Goal: Find contact information: Find contact information

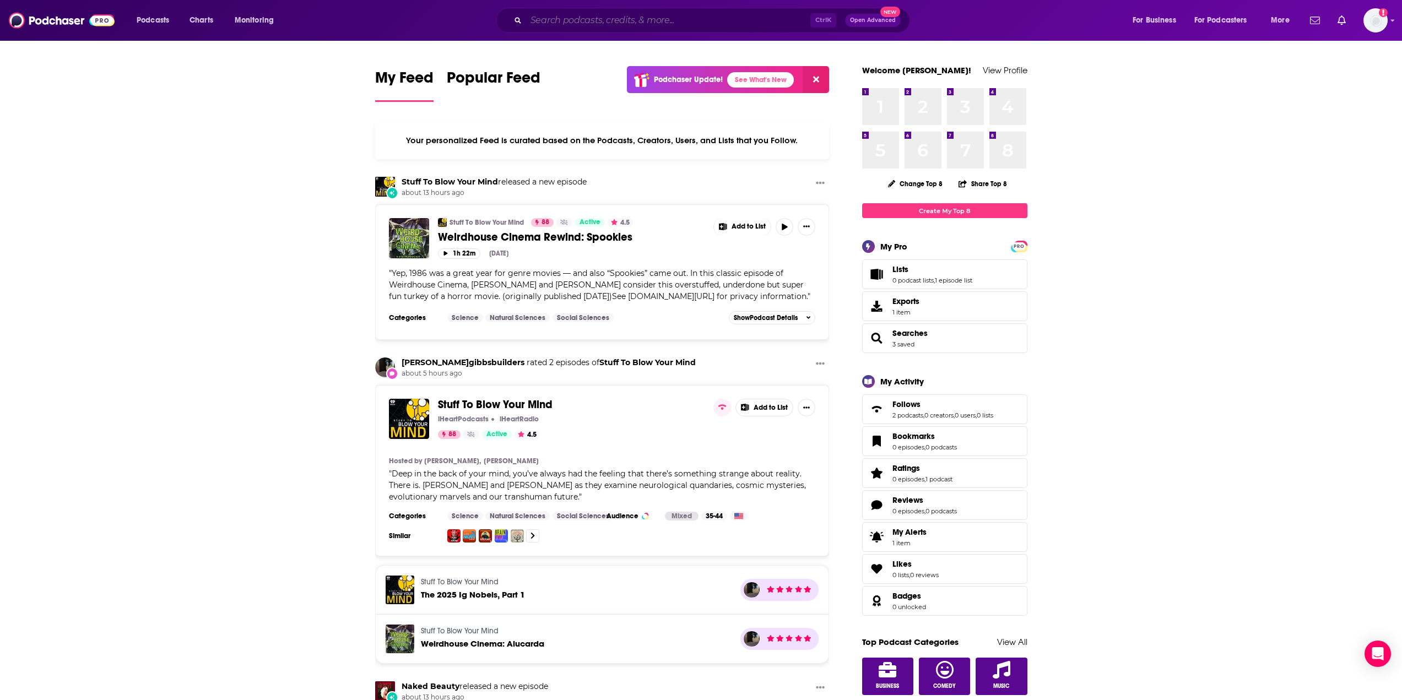
click at [585, 21] on input "Search podcasts, credits, & more..." at bounding box center [668, 21] width 284 height 18
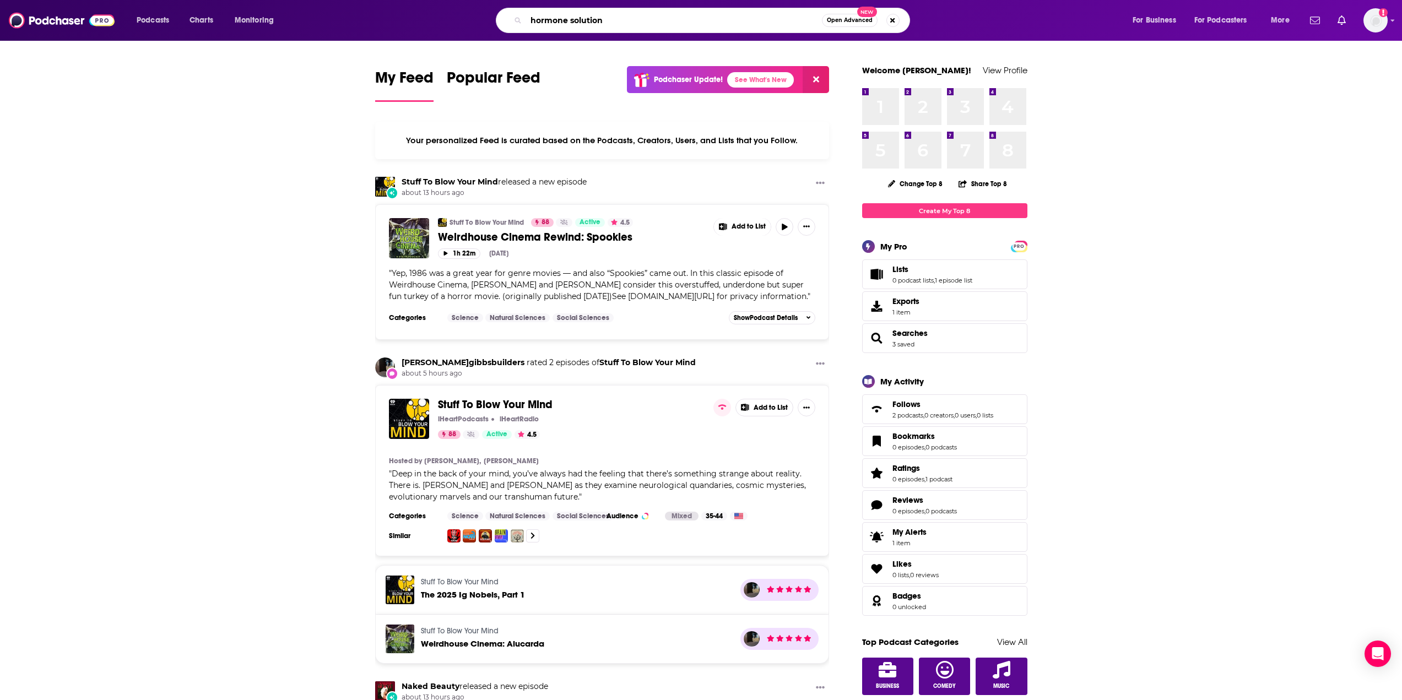
type input "hormone solution"
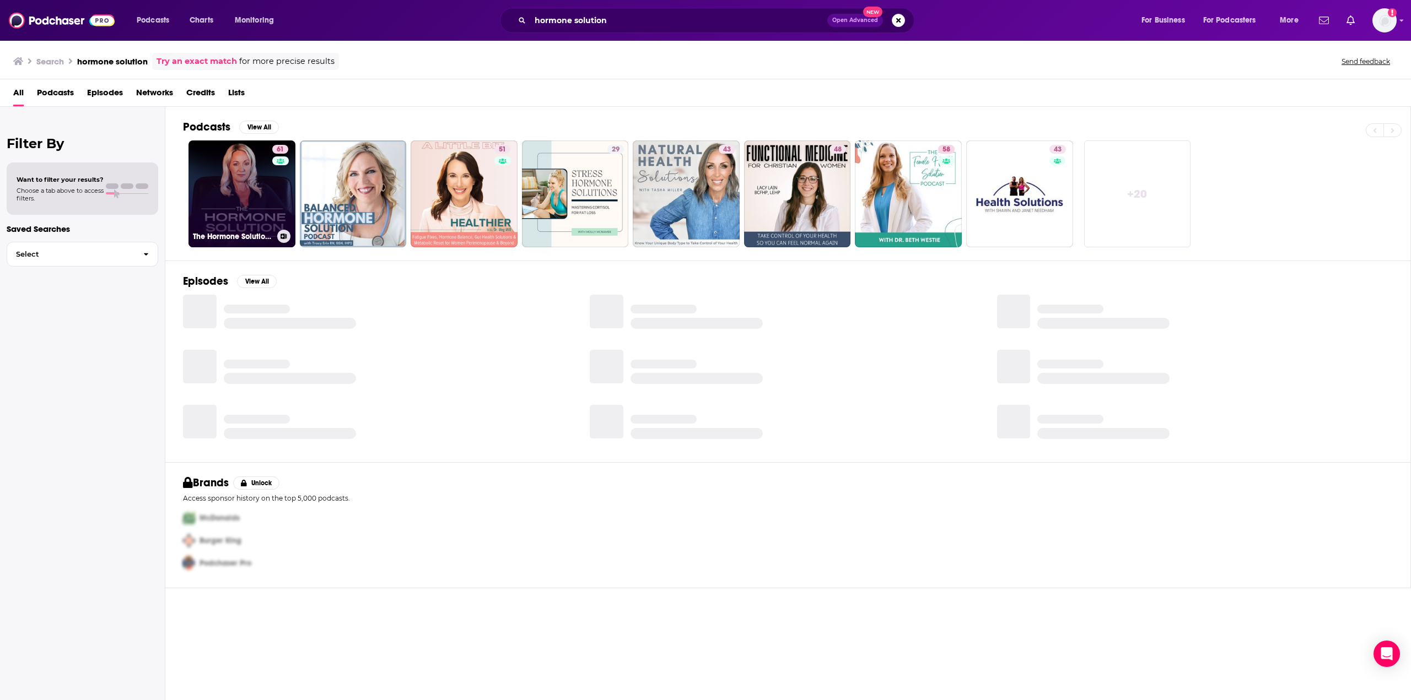
click at [256, 191] on link "61 The Hormone Solution with [PERSON_NAME]" at bounding box center [241, 194] width 107 height 107
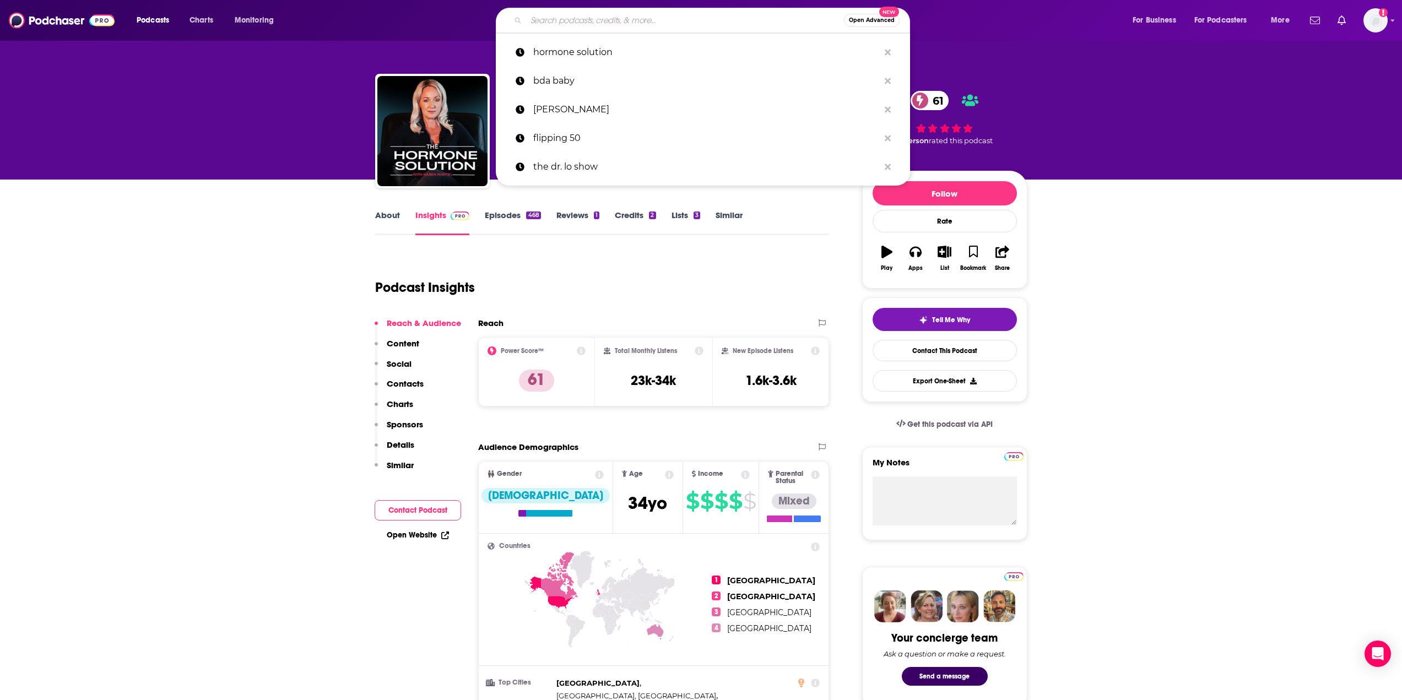
click at [604, 22] on input "Search podcasts, credits, & more..." at bounding box center [685, 21] width 318 height 18
paste input "Dr. Lo Radio Show"
type input "Dr. Lo Radio Show"
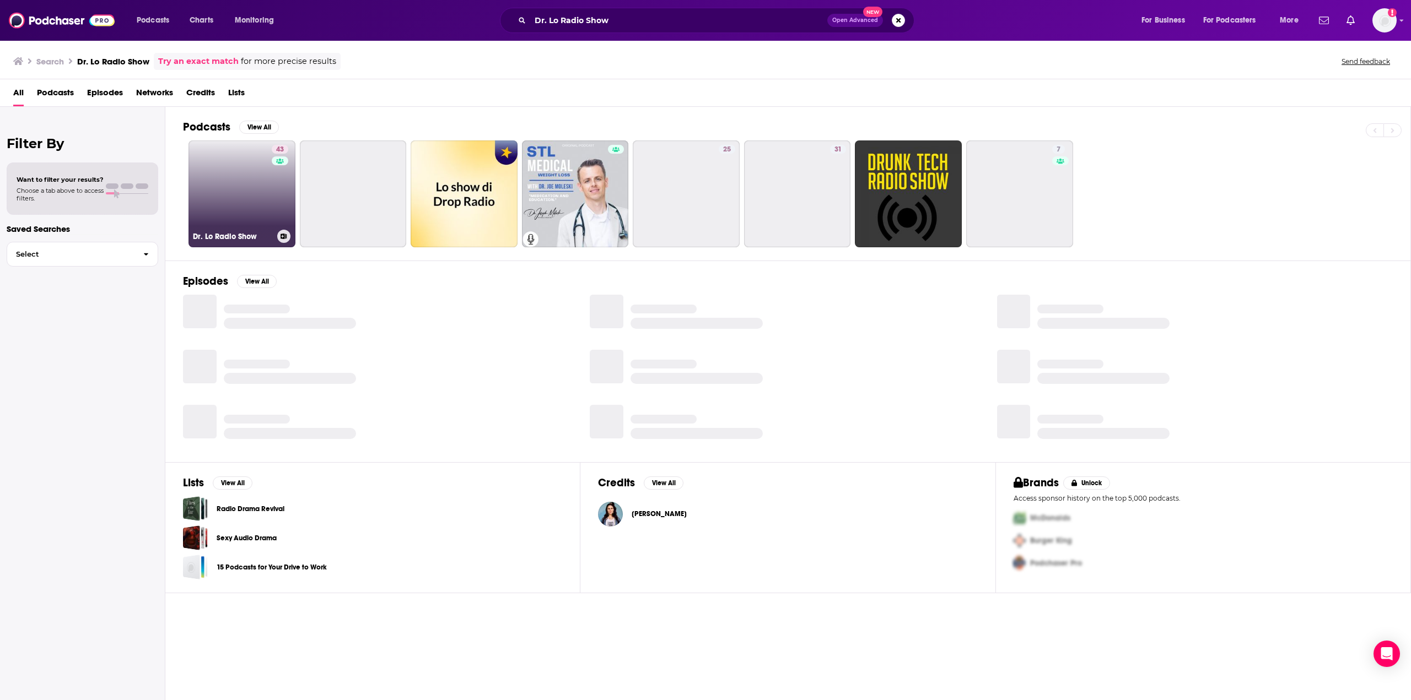
click at [247, 170] on link "43 Dr. Lo Radio Show" at bounding box center [241, 194] width 107 height 107
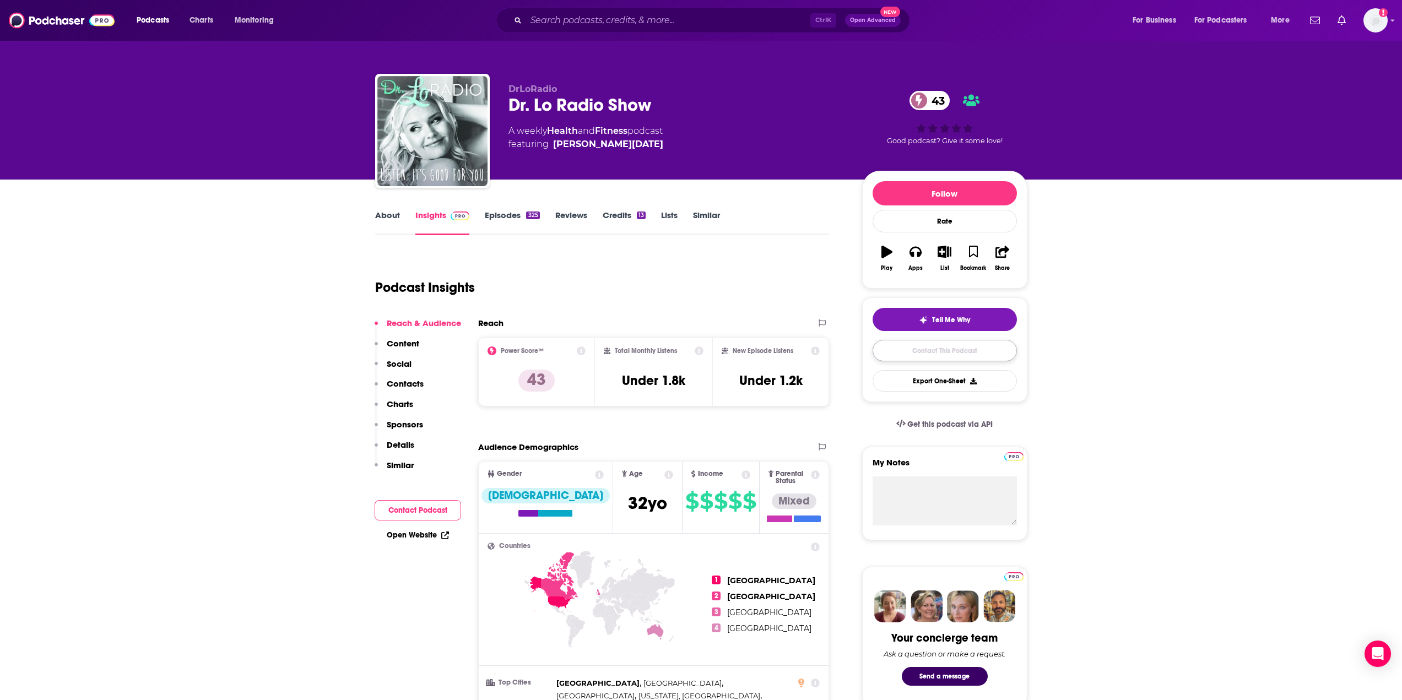
click at [916, 353] on link "Contact This Podcast" at bounding box center [945, 350] width 144 height 21
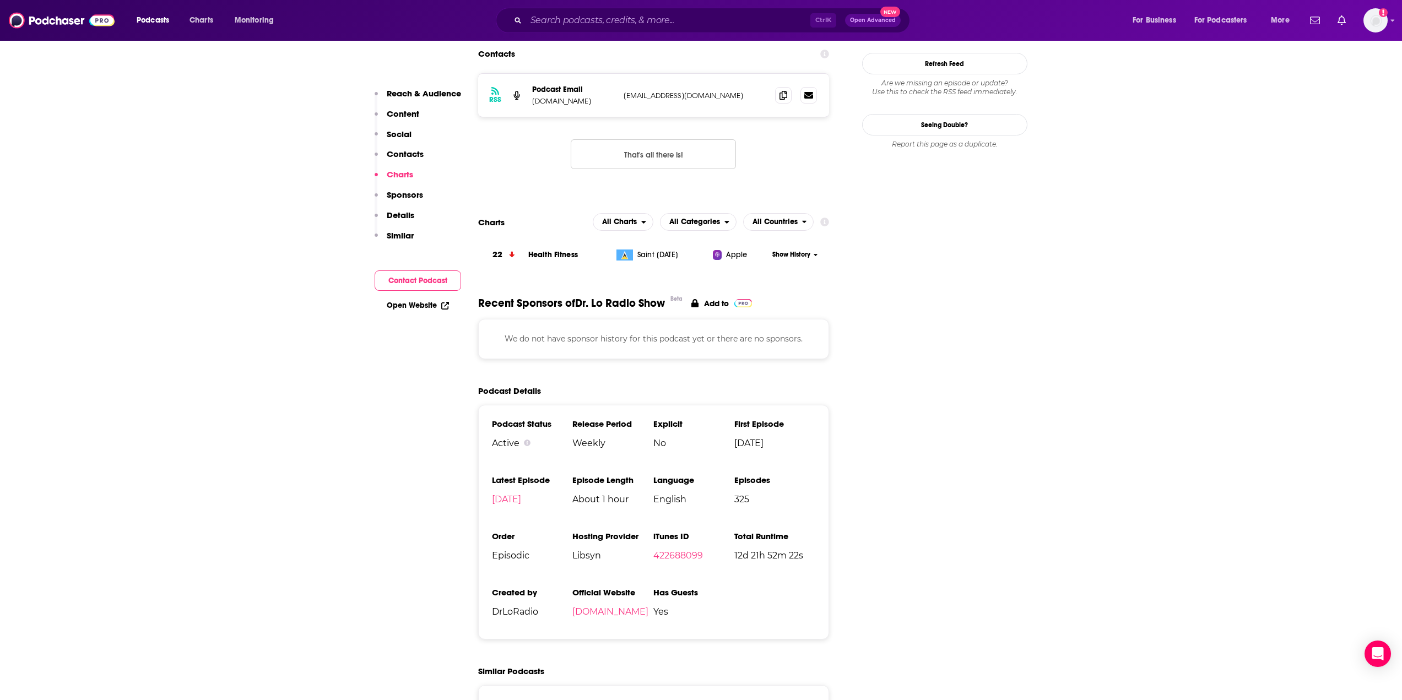
scroll to position [938, 0]
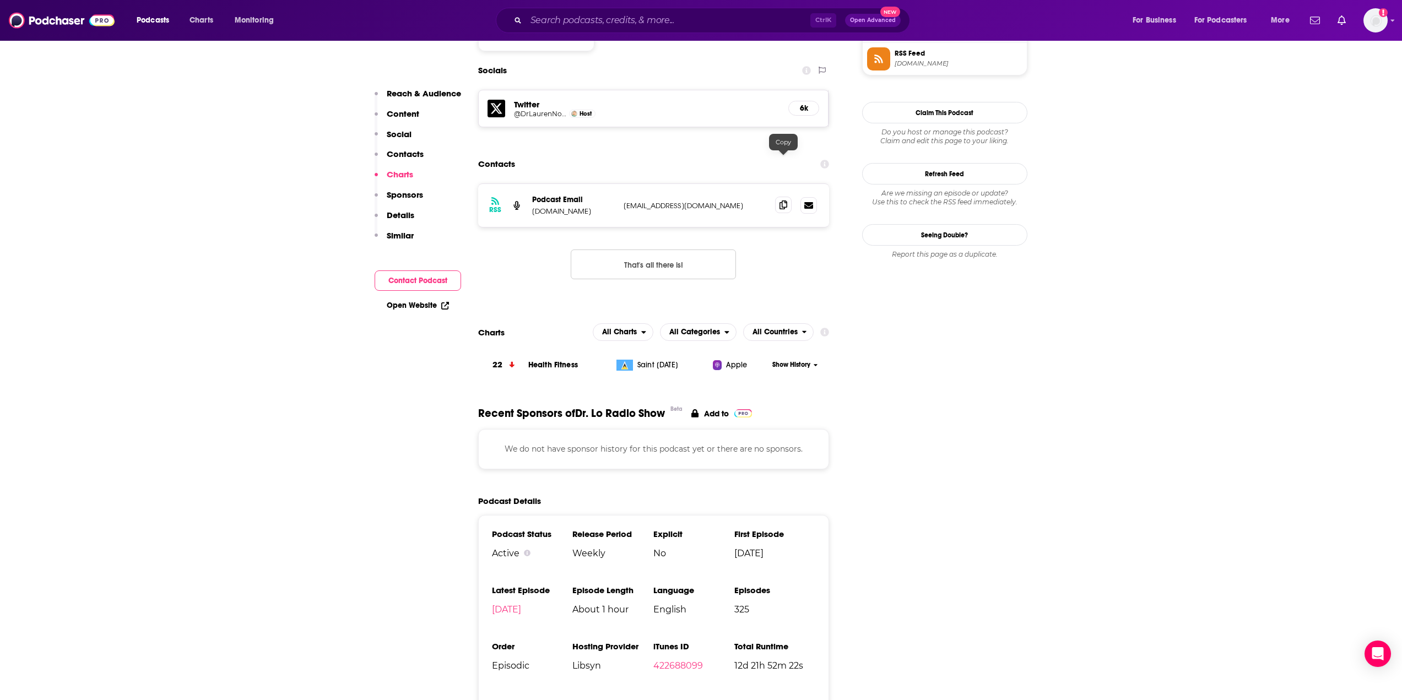
click at [791, 197] on span at bounding box center [783, 205] width 17 height 17
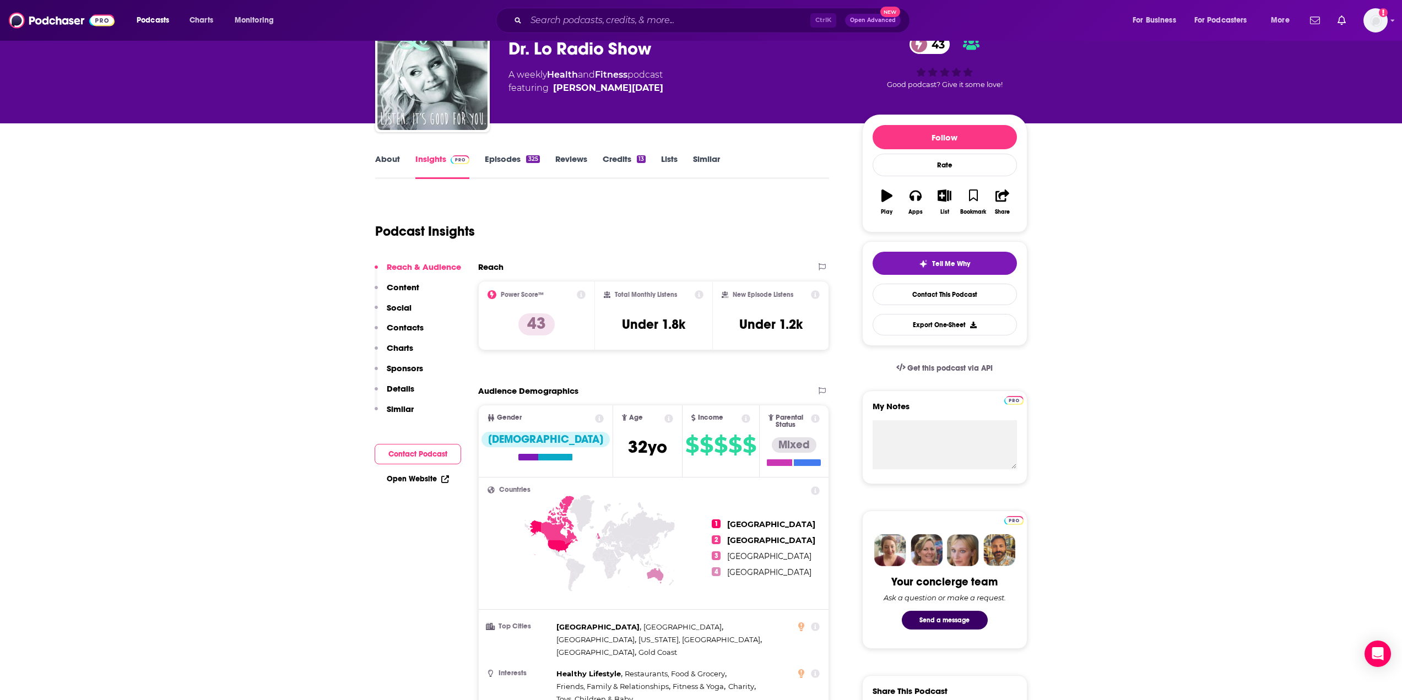
scroll to position [0, 0]
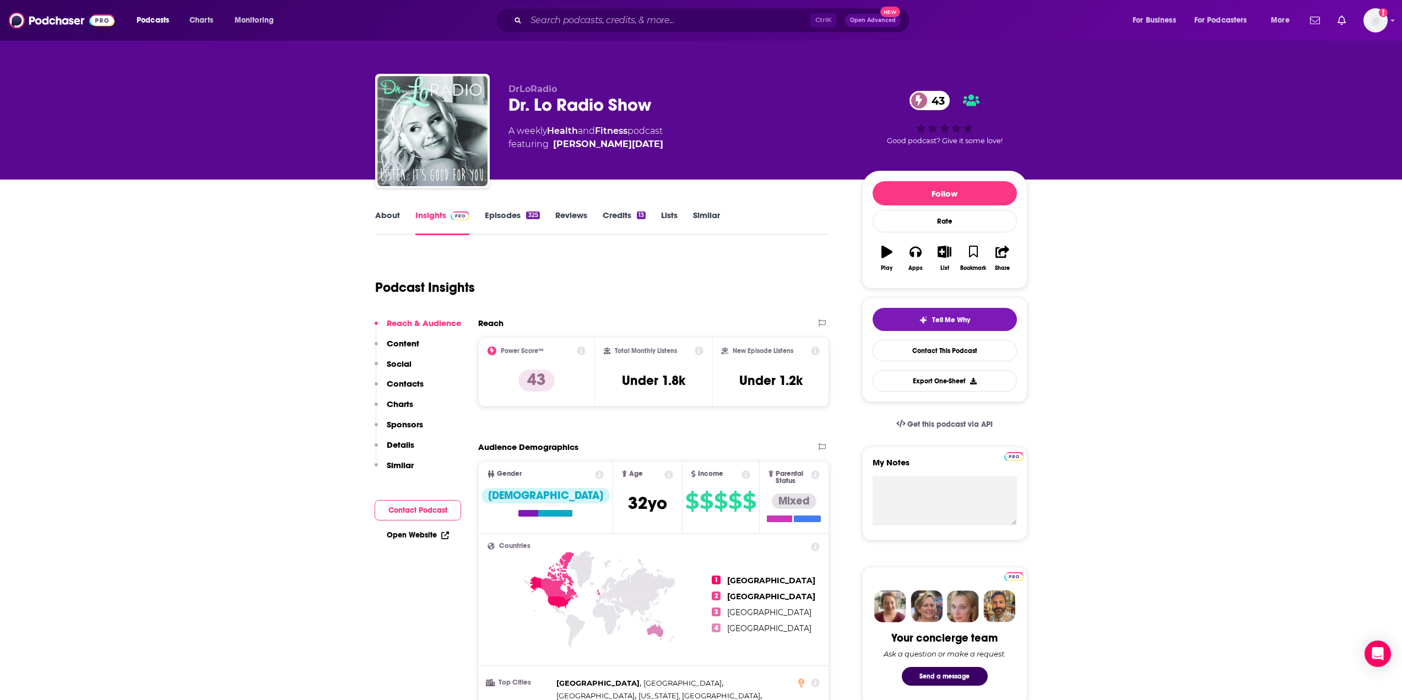
drag, startPoint x: 548, startPoint y: 129, endPoint x: 692, endPoint y: 129, distance: 143.8
click at [692, 129] on div "A weekly Health and Fitness podcast featuring [PERSON_NAME][DATE]" at bounding box center [677, 138] width 336 height 26
copy div "Health and Fitness podcast"
